Goal: Task Accomplishment & Management: Manage account settings

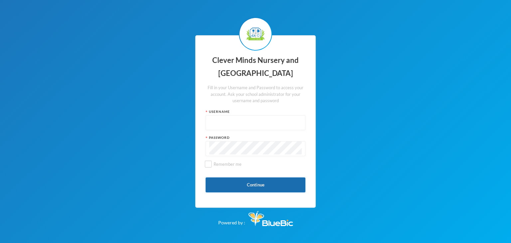
type input "admin"
click at [264, 185] on button "Continue" at bounding box center [256, 184] width 100 height 15
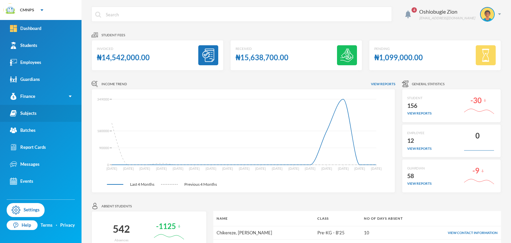
click at [35, 113] on div "Subjects" at bounding box center [23, 113] width 27 height 7
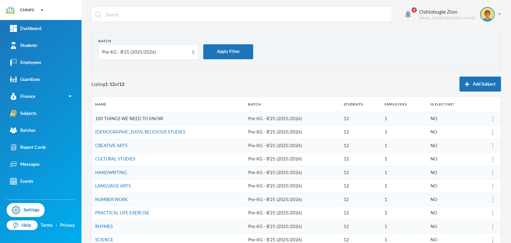
click at [136, 117] on link "100 THINGS WE NEED TO KNOW" at bounding box center [129, 118] width 68 height 5
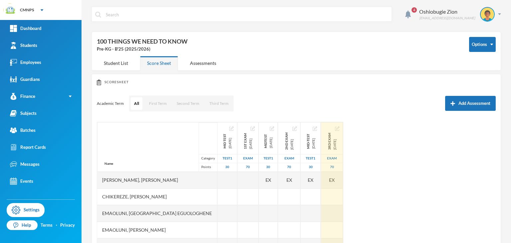
click at [335, 128] on img "button" at bounding box center [337, 128] width 4 height 4
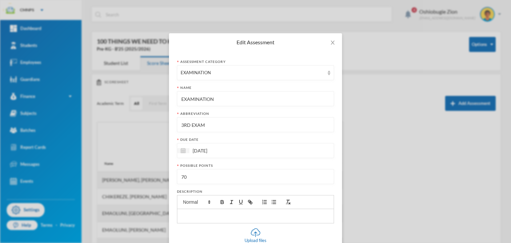
click at [244, 147] on div "[DATE]" at bounding box center [255, 150] width 157 height 15
click at [331, 39] on span "Close" at bounding box center [332, 42] width 19 height 19
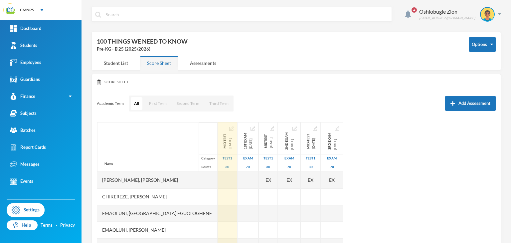
click at [229, 127] on img "button" at bounding box center [231, 128] width 4 height 4
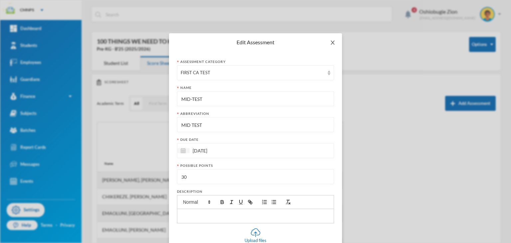
click at [333, 39] on span "Close" at bounding box center [332, 42] width 19 height 19
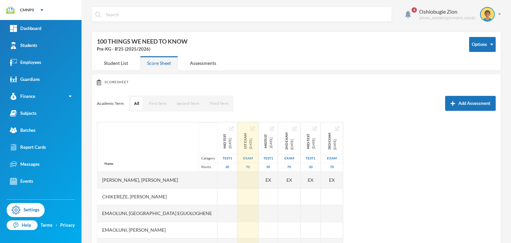
click at [250, 129] on img "button" at bounding box center [252, 128] width 4 height 4
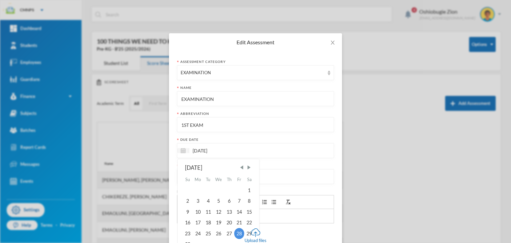
click at [195, 147] on input "[DATE]" at bounding box center [217, 151] width 56 height 8
type input "[DATE]"
click at [245, 236] on div "29" at bounding box center [249, 233] width 10 height 11
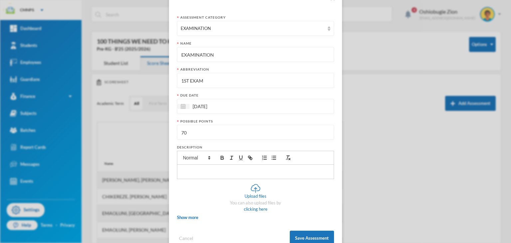
scroll to position [63, 0]
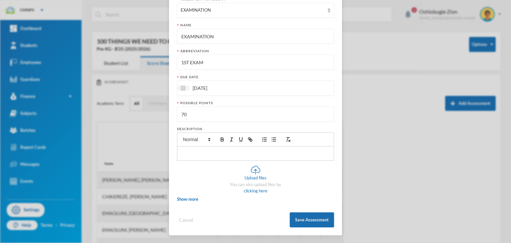
click at [309, 220] on button "Save Assessment" at bounding box center [312, 219] width 44 height 15
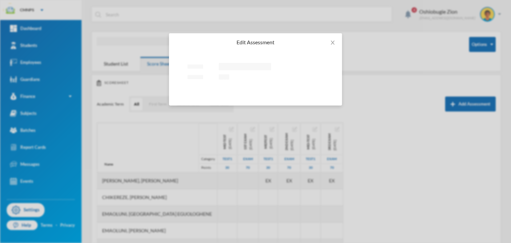
scroll to position [0, 0]
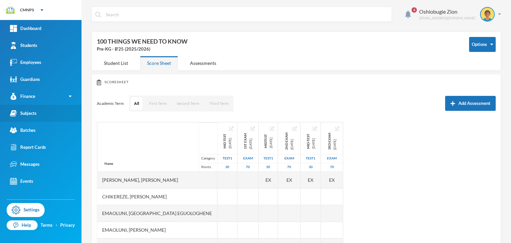
click at [43, 108] on link "Subjects" at bounding box center [40, 113] width 81 height 17
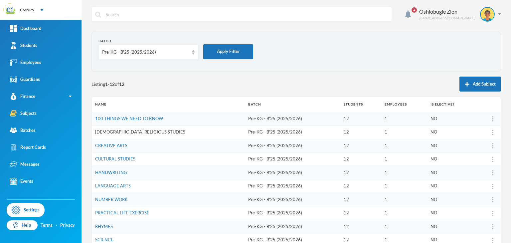
click at [123, 132] on link "[DEMOGRAPHIC_DATA] RELIGIOUS STUDIES" at bounding box center [140, 131] width 90 height 5
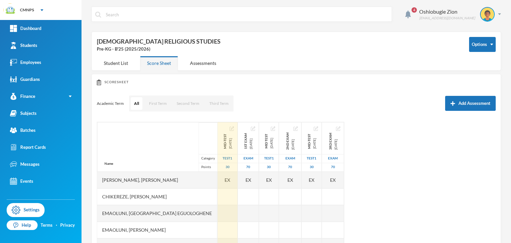
click at [230, 127] on img "button" at bounding box center [232, 128] width 4 height 4
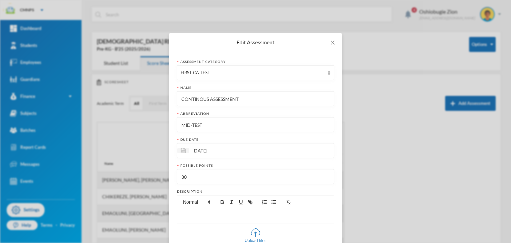
click at [194, 150] on input "[DATE]" at bounding box center [217, 151] width 56 height 8
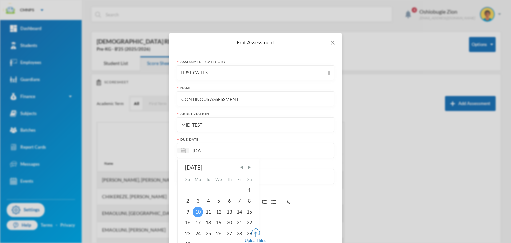
type input "[DATE]"
click at [193, 212] on div "10" at bounding box center [198, 212] width 11 height 11
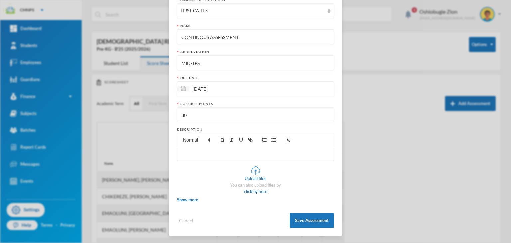
scroll to position [63, 0]
click at [299, 223] on button "Save Assessment" at bounding box center [312, 219] width 44 height 15
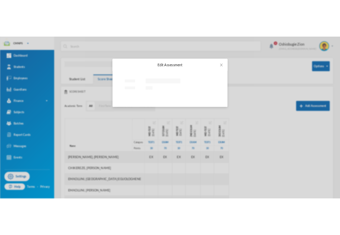
scroll to position [0, 0]
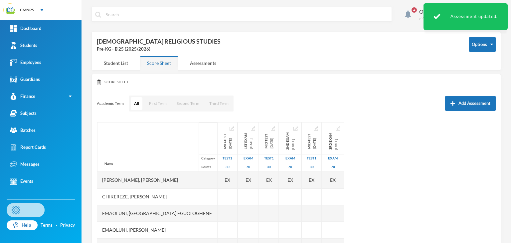
click at [34, 206] on link "Settings" at bounding box center [26, 210] width 38 height 14
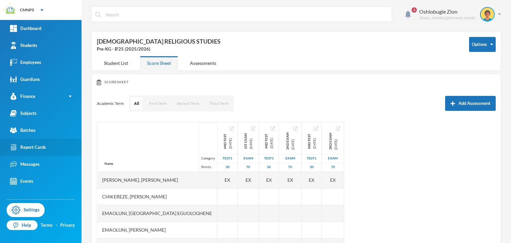
click at [35, 153] on link "Report Cards" at bounding box center [40, 147] width 81 height 17
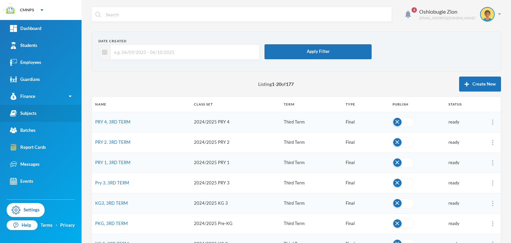
click at [38, 116] on link "Subjects" at bounding box center [40, 113] width 81 height 17
